Goal: Communication & Community: Answer question/provide support

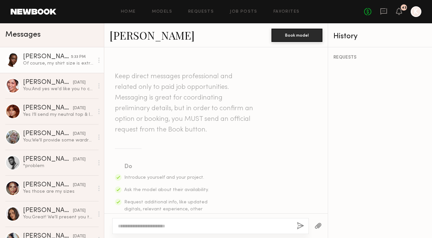
scroll to position [692, 0]
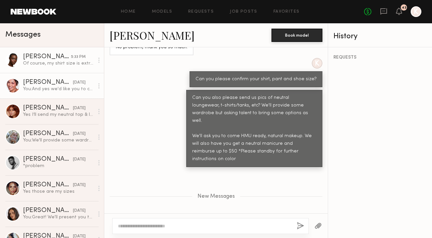
click at [47, 84] on div "[PERSON_NAME]" at bounding box center [48, 82] width 50 height 7
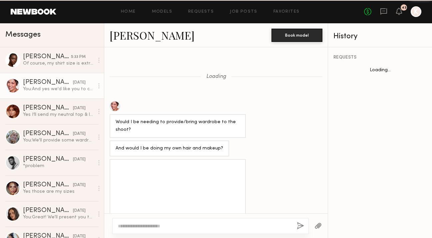
scroll to position [499, 0]
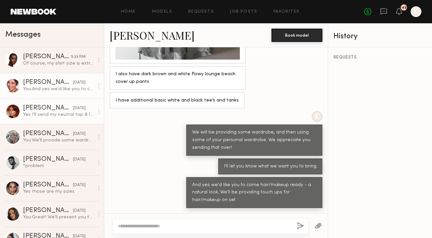
click at [49, 119] on link "Polly R. yesterday Yes I’ll send my neutral top & loungewear options later tomo…" at bounding box center [52, 112] width 104 height 26
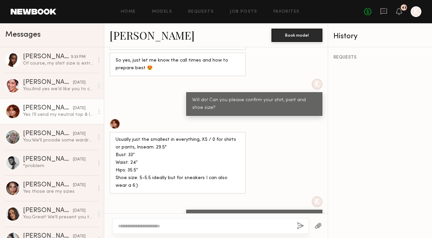
scroll to position [282, 0]
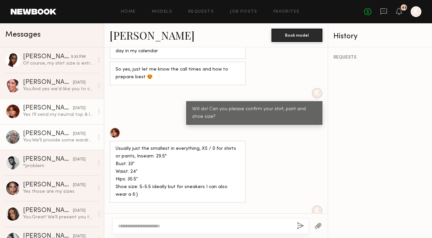
click at [59, 136] on div "[PERSON_NAME]" at bounding box center [48, 134] width 50 height 7
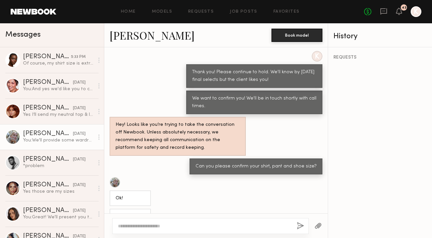
scroll to position [229, 0]
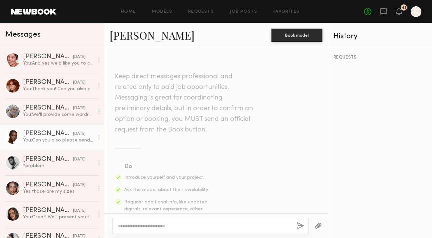
scroll to position [642, 0]
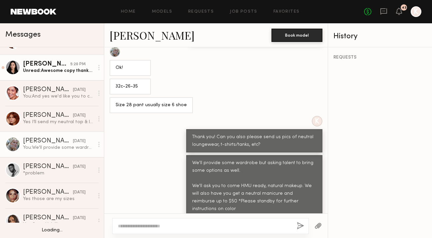
scroll to position [80, 0]
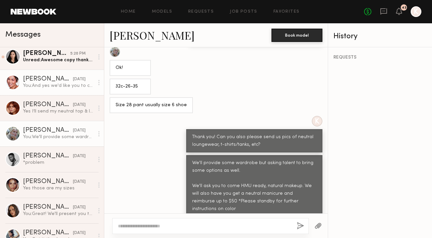
click at [53, 79] on div "[PERSON_NAME]" at bounding box center [48, 79] width 50 height 7
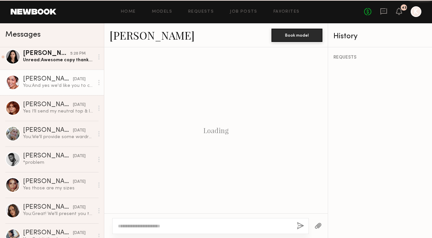
scroll to position [499, 0]
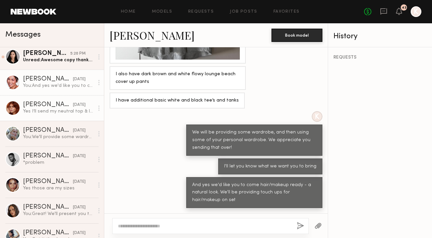
click at [58, 108] on div "[PERSON_NAME]" at bounding box center [48, 105] width 50 height 7
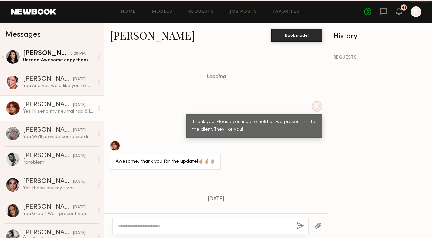
scroll to position [399, 0]
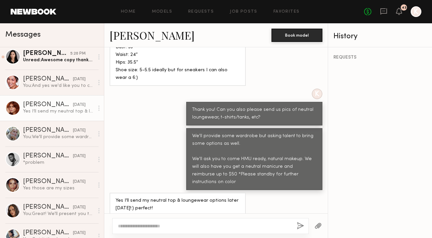
click at [137, 229] on textarea at bounding box center [205, 226] width 174 height 7
type textarea "**********"
click at [297, 226] on button "button" at bounding box center [300, 226] width 7 height 8
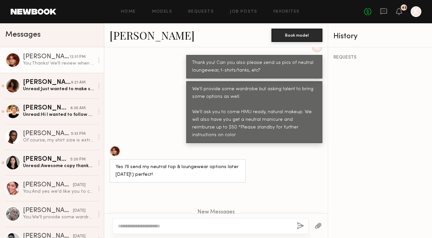
scroll to position [1301, 0]
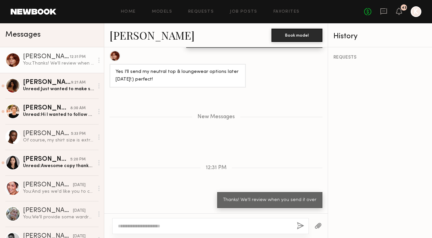
click at [317, 224] on button "button" at bounding box center [317, 226] width 7 height 8
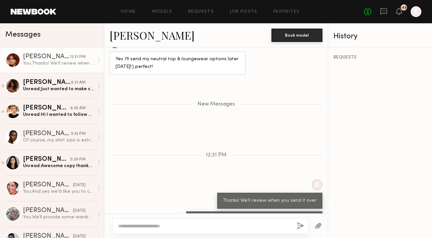
scroll to position [1449, 0]
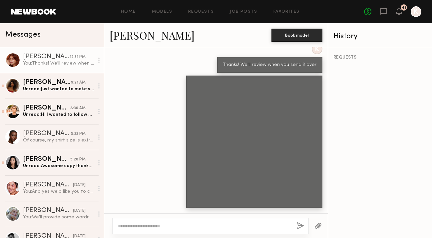
click at [215, 227] on textarea at bounding box center [205, 226] width 174 height 7
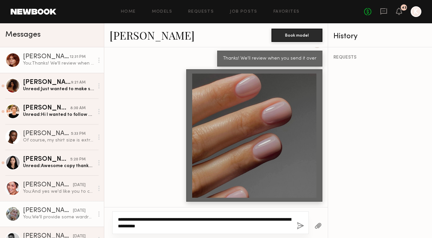
drag, startPoint x: 198, startPoint y: 227, endPoint x: 90, endPoint y: 205, distance: 110.4
click at [90, 205] on div "Messages Polly R. 12:31 PM You: Thanks! We'll review when you send it over Chri…" at bounding box center [216, 130] width 432 height 215
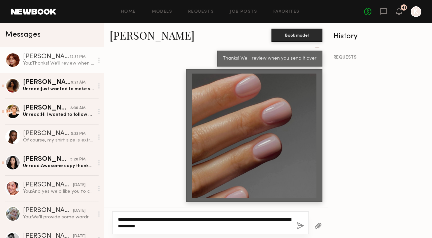
type textarea "**********"
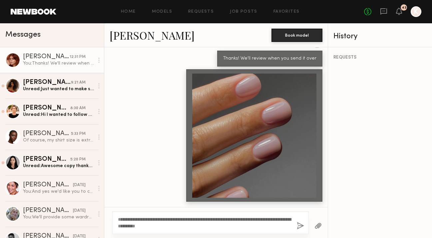
click at [302, 227] on button "button" at bounding box center [300, 226] width 7 height 8
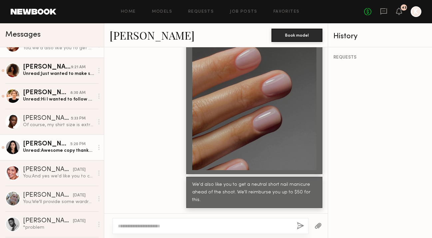
scroll to position [26, 0]
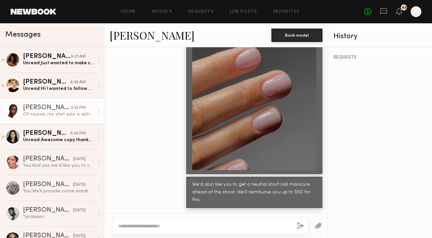
click at [53, 116] on div "Of course, my shirt size is extra small, my pants size is 25(xs) and shoe size …" at bounding box center [58, 114] width 71 height 6
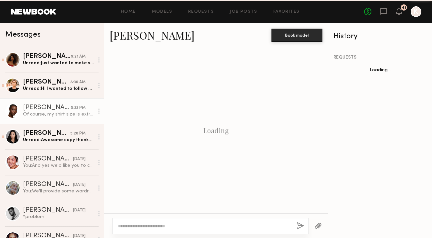
scroll to position [642, 0]
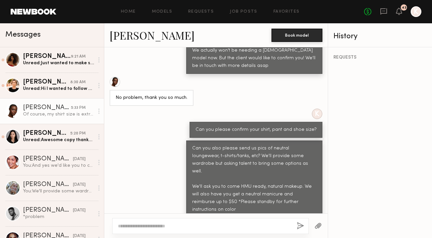
click at [165, 232] on div at bounding box center [210, 226] width 196 height 16
click at [162, 228] on textarea at bounding box center [205, 226] width 174 height 7
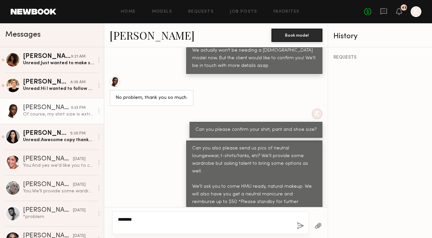
paste textarea "**********"
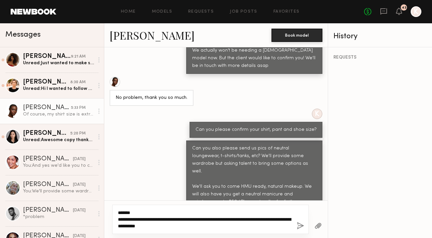
type textarea "**********"
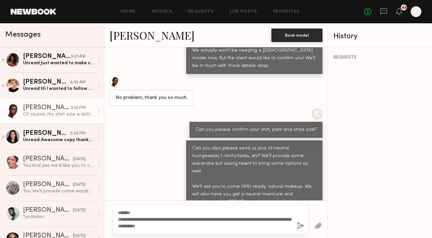
click at [303, 227] on button "button" at bounding box center [300, 226] width 7 height 8
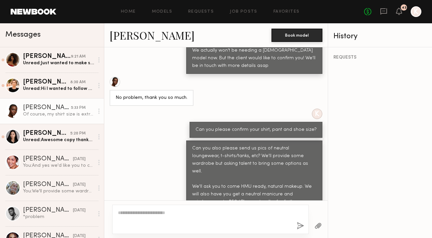
scroll to position [0, 0]
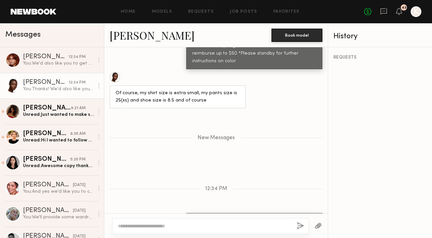
click at [316, 224] on button "button" at bounding box center [317, 226] width 7 height 8
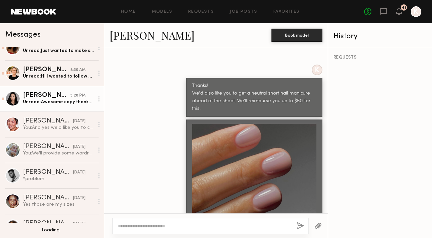
scroll to position [72, 0]
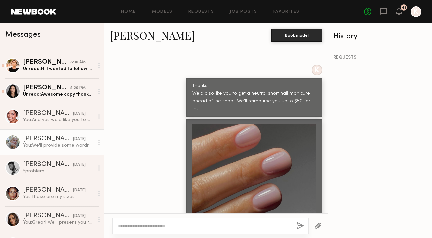
click at [44, 135] on link "Katie B. yesterday You: We'll provide some wardrobe but asking talent to bring …" at bounding box center [52, 143] width 104 height 26
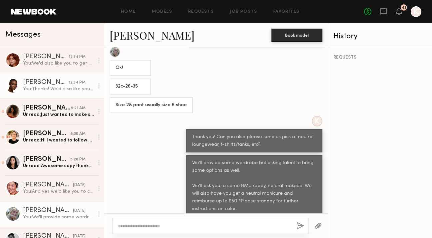
click at [60, 82] on div "[PERSON_NAME]" at bounding box center [46, 82] width 46 height 7
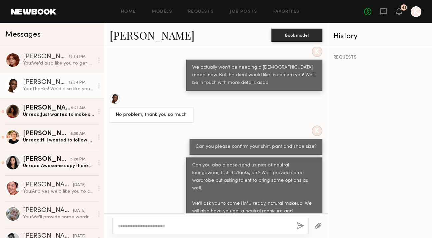
scroll to position [888, 0]
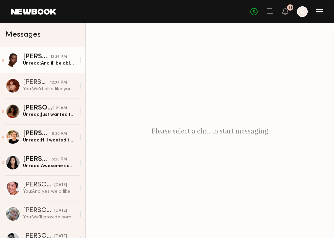
click at [39, 60] on div "[PERSON_NAME]" at bounding box center [36, 57] width 27 height 7
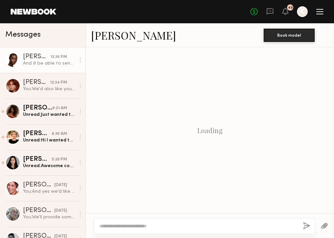
click at [47, 58] on div "[PERSON_NAME]" at bounding box center [36, 57] width 27 height 7
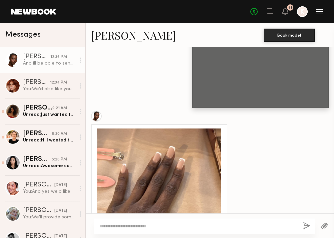
scroll to position [481, 0]
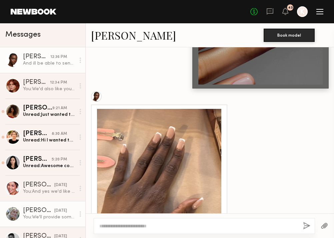
click at [54, 210] on div "[DATE]" at bounding box center [60, 211] width 13 height 6
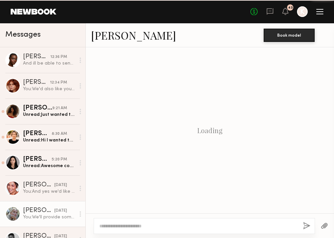
scroll to position [399, 0]
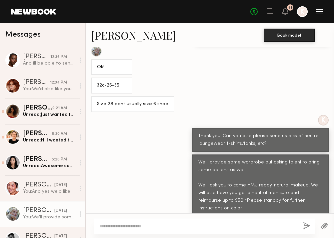
click at [137, 226] on textarea at bounding box center [198, 226] width 198 height 7
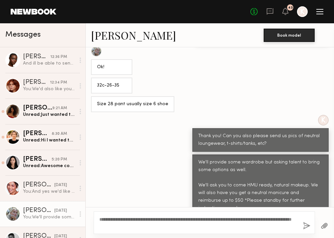
type textarea "**********"
click at [304, 225] on button "button" at bounding box center [306, 226] width 7 height 8
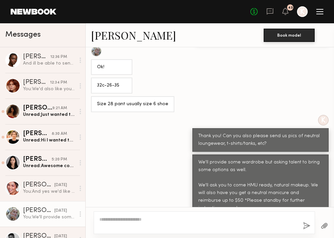
scroll to position [527, 0]
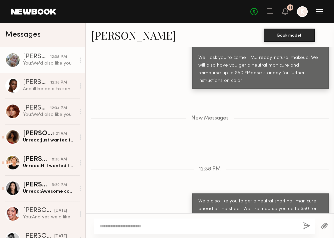
click at [328, 226] on div at bounding box center [324, 226] width 19 height 16
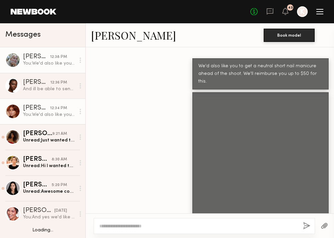
scroll to position [41, 0]
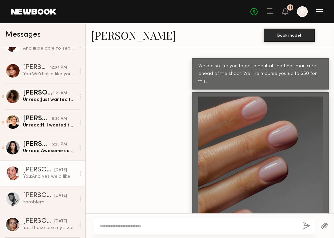
click at [44, 171] on div "[PERSON_NAME]" at bounding box center [38, 170] width 31 height 7
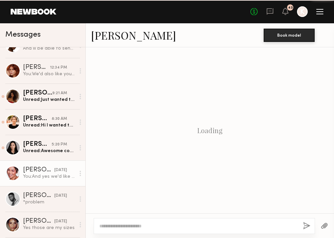
scroll to position [499, 0]
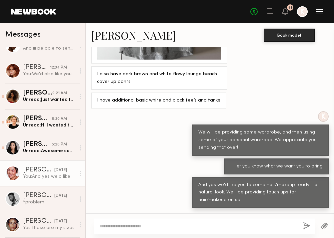
click at [323, 224] on button "button" at bounding box center [323, 226] width 7 height 8
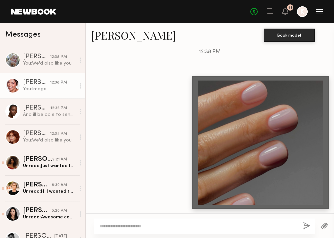
click at [226, 224] on textarea at bounding box center [198, 226] width 198 height 7
paste textarea "**********"
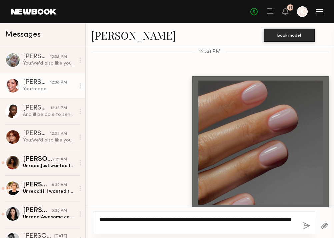
type textarea "**********"
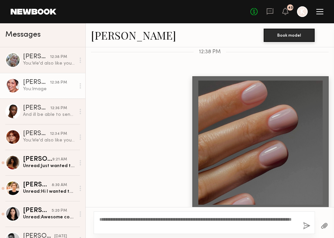
click at [325, 223] on button "button" at bounding box center [323, 226] width 7 height 8
click at [304, 224] on button "button" at bounding box center [306, 226] width 7 height 8
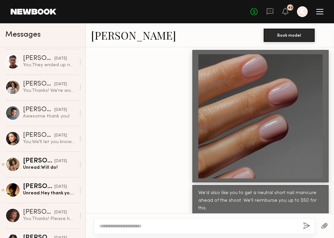
scroll to position [383, 0]
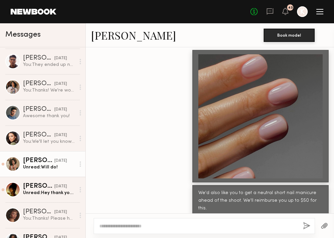
click at [34, 160] on div "Monica M." at bounding box center [38, 161] width 31 height 7
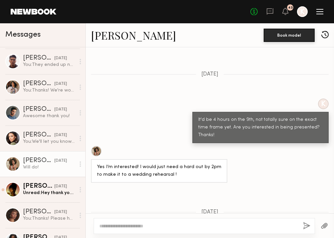
scroll to position [775, 0]
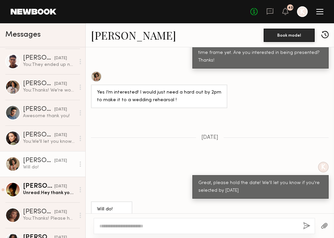
click at [111, 219] on div at bounding box center [204, 226] width 221 height 16
click at [113, 229] on textarea at bounding box center [198, 226] width 198 height 7
type textarea "*"
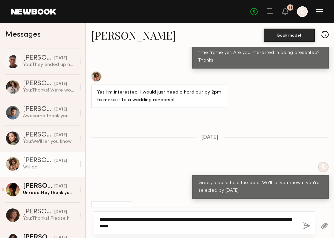
type textarea "**********"
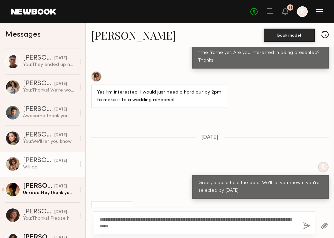
click at [308, 224] on button "button" at bounding box center [306, 226] width 7 height 8
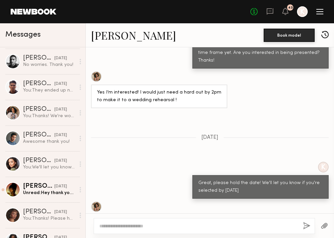
scroll to position [0, 0]
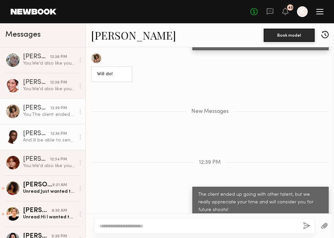
click at [41, 139] on div "And ill be able to send the wardrobe / under garment options by this evening" at bounding box center [49, 140] width 52 height 6
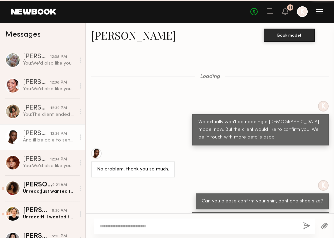
scroll to position [532, 0]
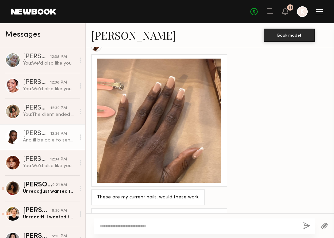
click at [167, 89] on div at bounding box center [159, 121] width 124 height 124
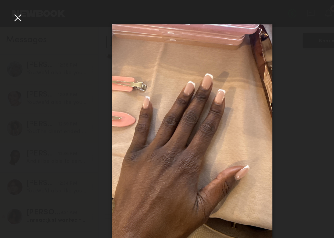
click at [18, 19] on div at bounding box center [15, 15] width 11 height 11
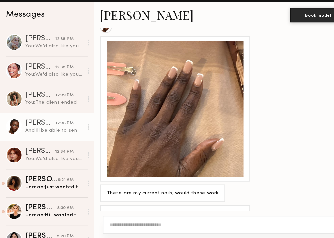
scroll to position [0, 0]
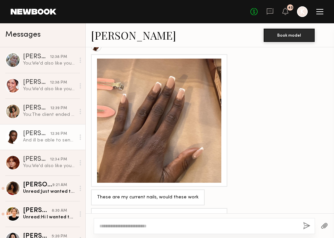
click at [130, 226] on textarea at bounding box center [198, 226] width 198 height 7
click at [158, 225] on textarea at bounding box center [198, 226] width 198 height 7
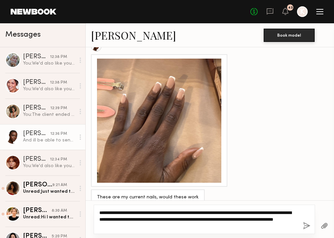
scroll to position [544, 0]
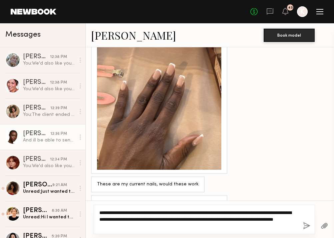
type textarea "**********"
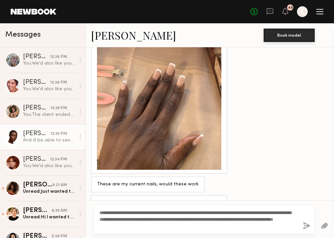
click at [308, 224] on button "button" at bounding box center [306, 226] width 7 height 8
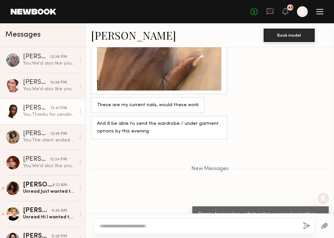
scroll to position [656, 0]
